Goal: Task Accomplishment & Management: Manage account settings

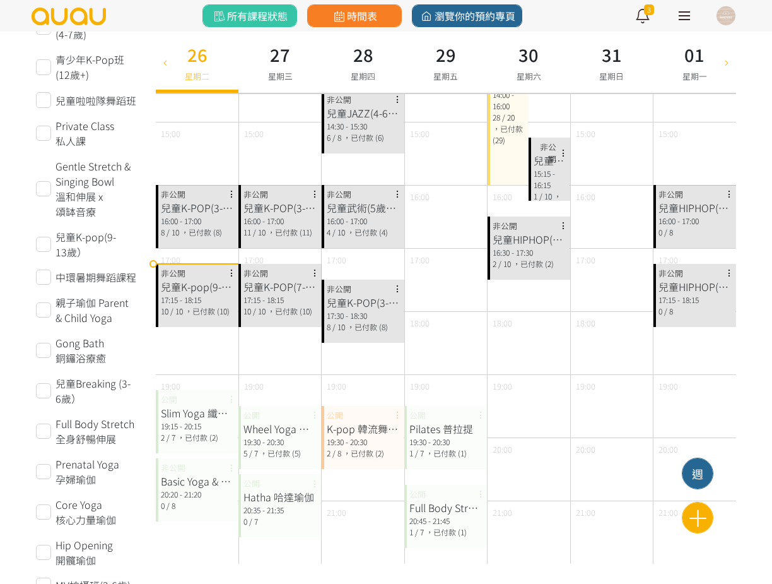
scroll to position [473, 0]
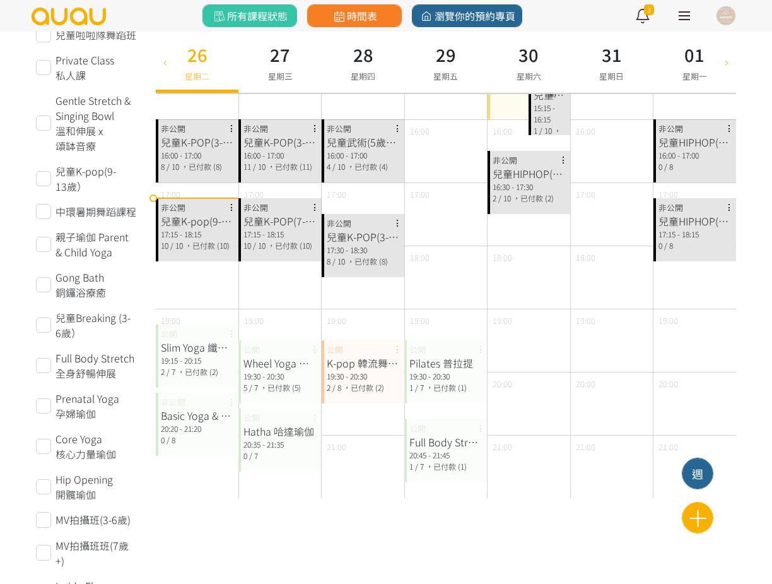
click at [202, 255] on div "兒童K-pop(9-13歲） 17:15 - 18:15 10 / 10 ，已付款 (10) 非公開" at bounding box center [197, 229] width 83 height 63
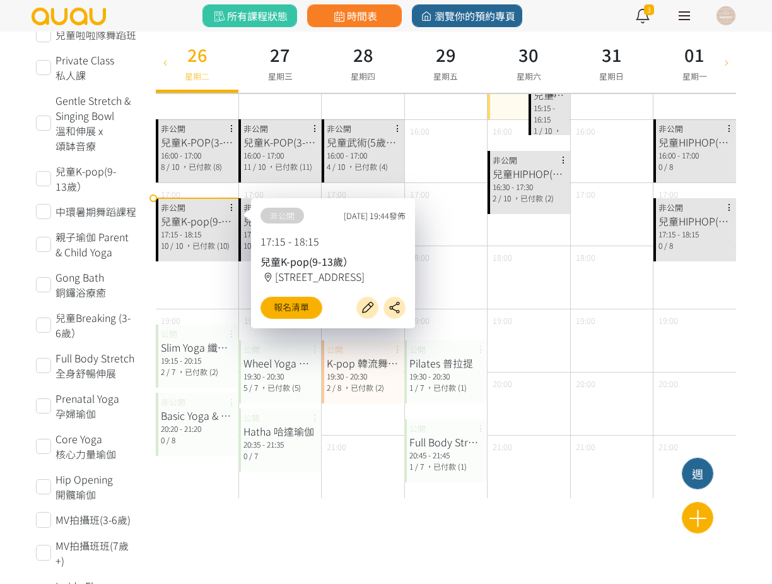
click at [215, 162] on span "，已付款 (8)" at bounding box center [201, 166] width 41 height 11
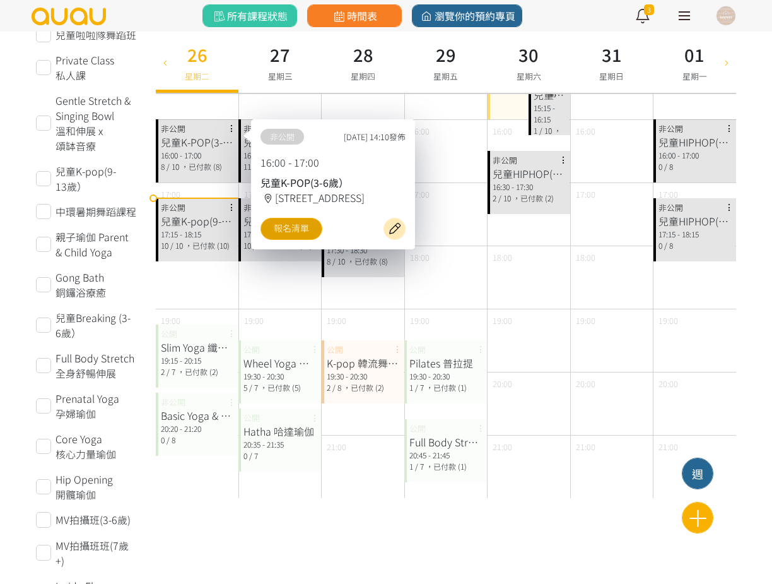
click at [271, 240] on link "報名清單" at bounding box center [292, 229] width 62 height 22
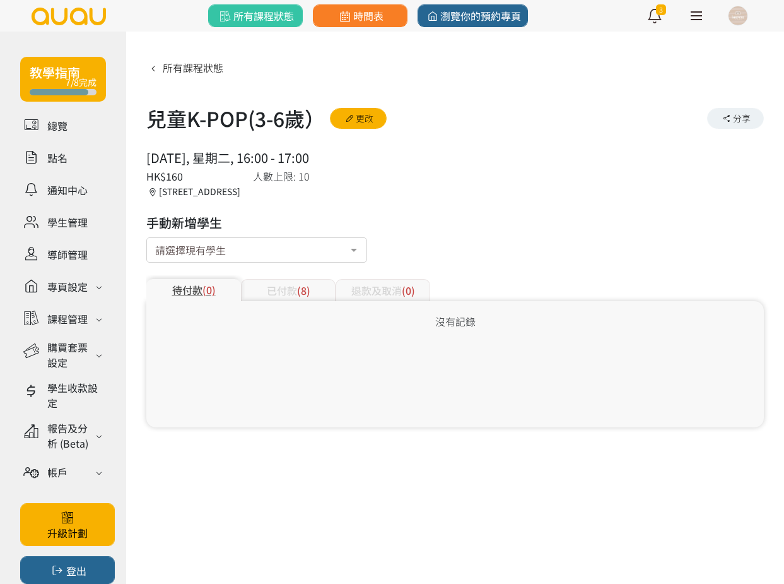
click at [283, 287] on div "已付款 (8)" at bounding box center [288, 290] width 95 height 22
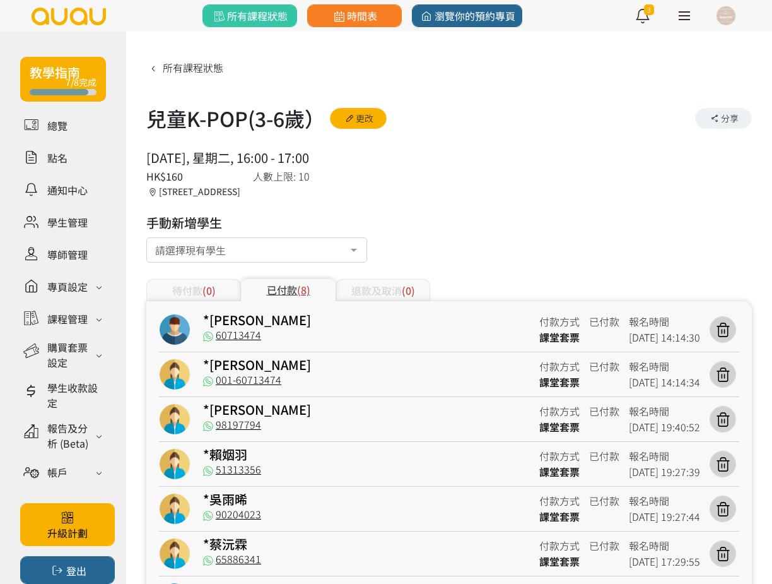
scroll to position [130, 0]
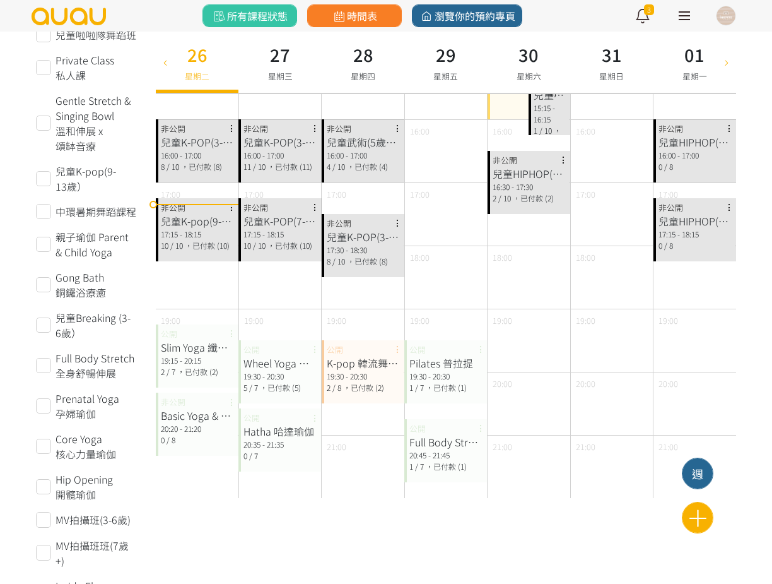
scroll to position [473, 0]
click at [214, 218] on div "兒童K-pop(9-13歲）" at bounding box center [197, 220] width 73 height 15
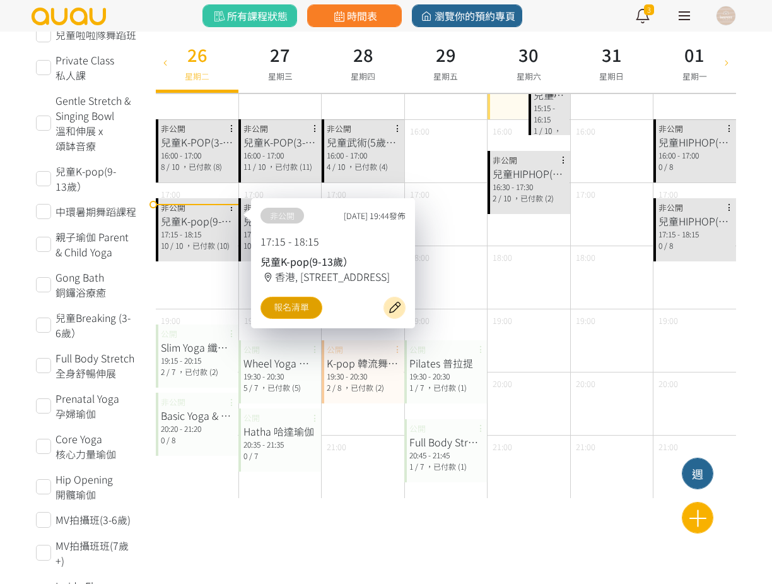
click at [271, 314] on link "報名清單" at bounding box center [292, 308] width 62 height 22
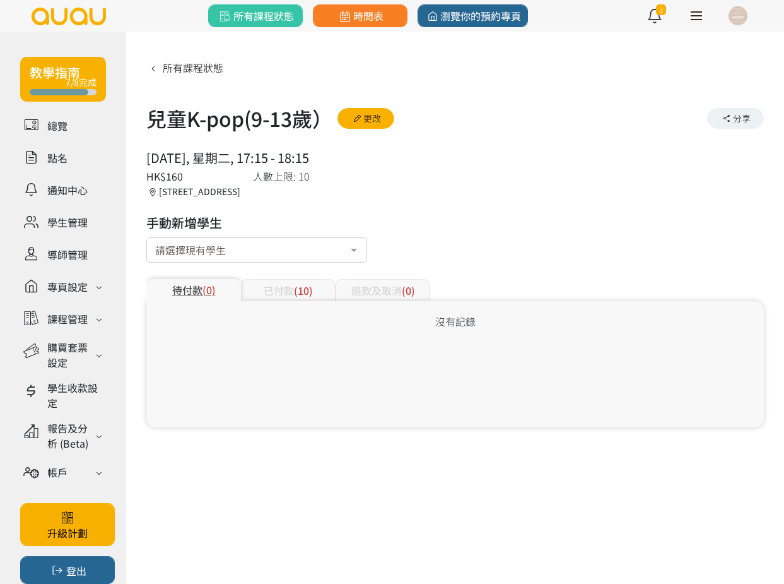
click at [322, 287] on div "已付款 (10)" at bounding box center [288, 290] width 95 height 22
